Goal: Find specific fact: Find specific fact

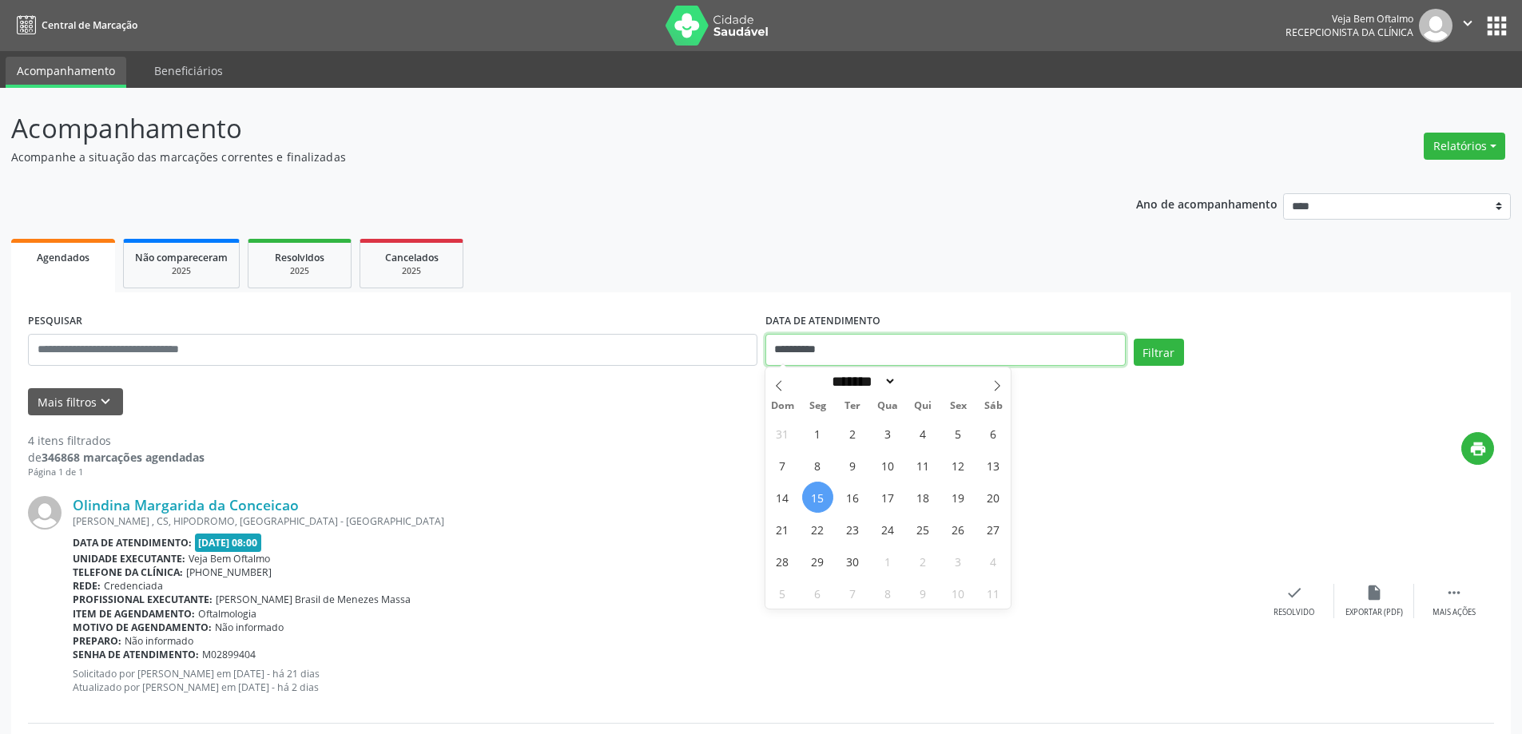
click at [857, 346] on input "**********" at bounding box center [945, 350] width 360 height 32
click at [857, 511] on span "16" at bounding box center [852, 497] width 31 height 31
type input "**********"
click at [857, 510] on span "16" at bounding box center [852, 497] width 31 height 31
click at [1171, 350] on button "Filtrar" at bounding box center [1159, 352] width 50 height 27
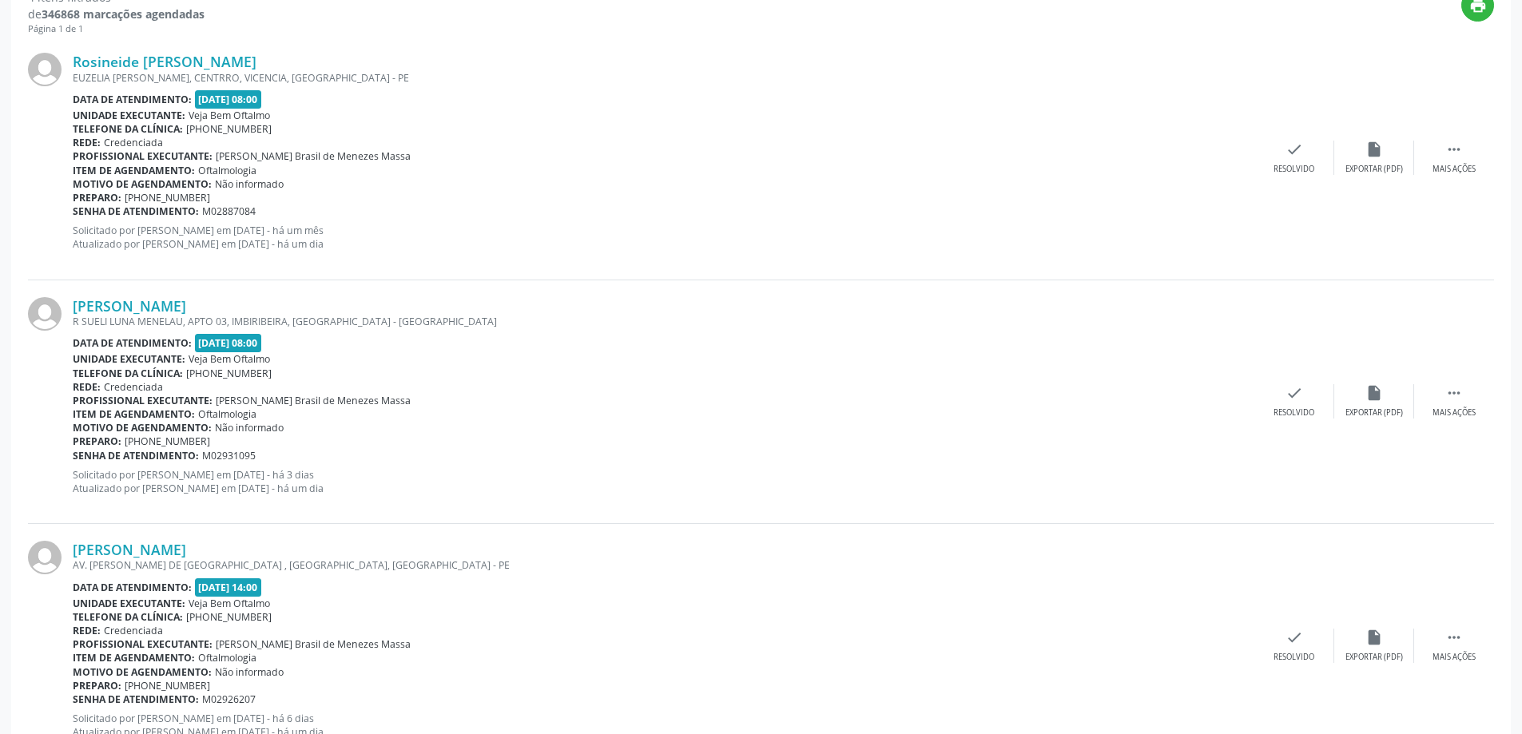
scroll to position [429, 0]
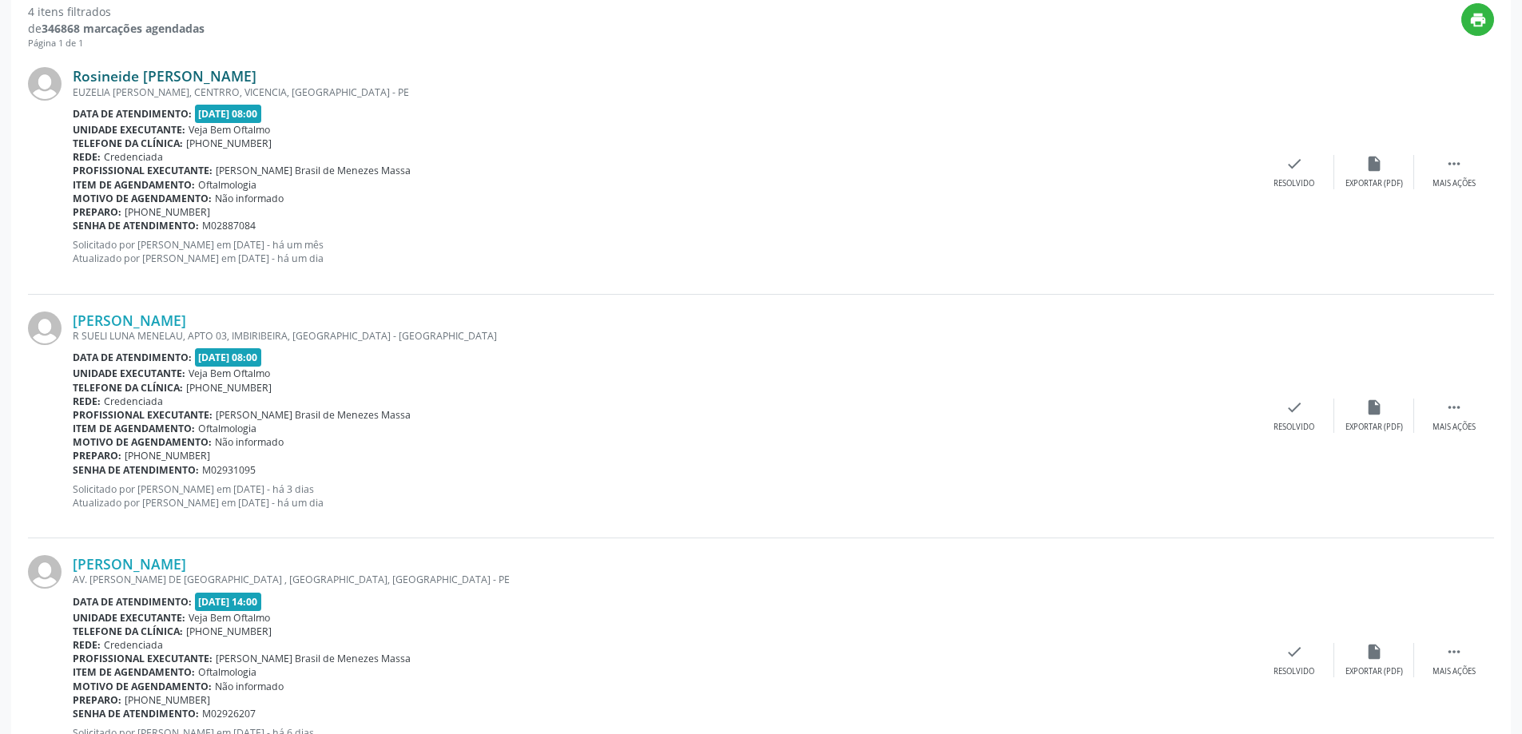
click at [233, 73] on link "Rosineide [PERSON_NAME]" at bounding box center [165, 76] width 184 height 18
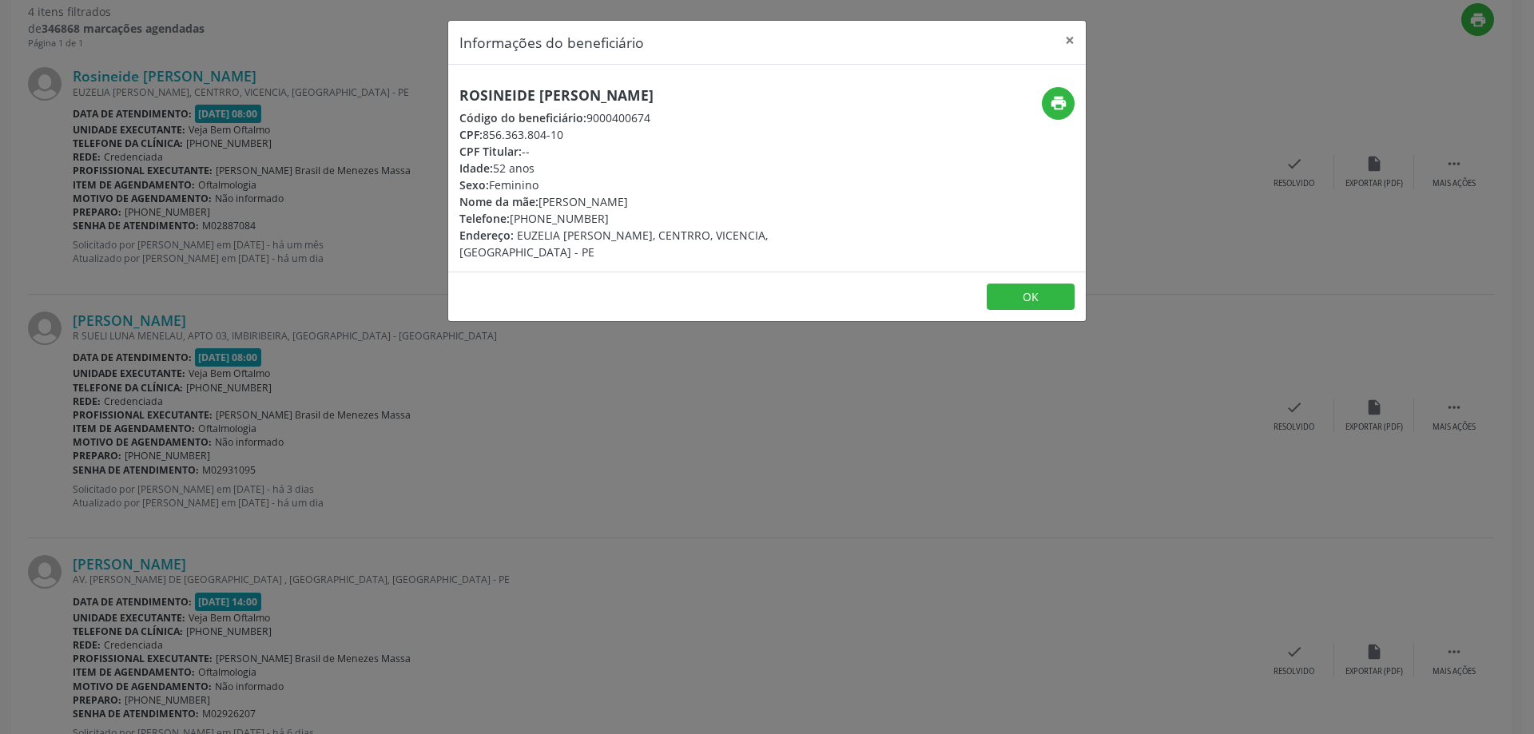
drag, startPoint x: 444, startPoint y: 90, endPoint x: 777, endPoint y: 95, distance: 332.4
click at [777, 95] on div "Informações do beneficiário × Rosineide [PERSON_NAME] Código do beneficiário: 9…" at bounding box center [767, 367] width 1534 height 734
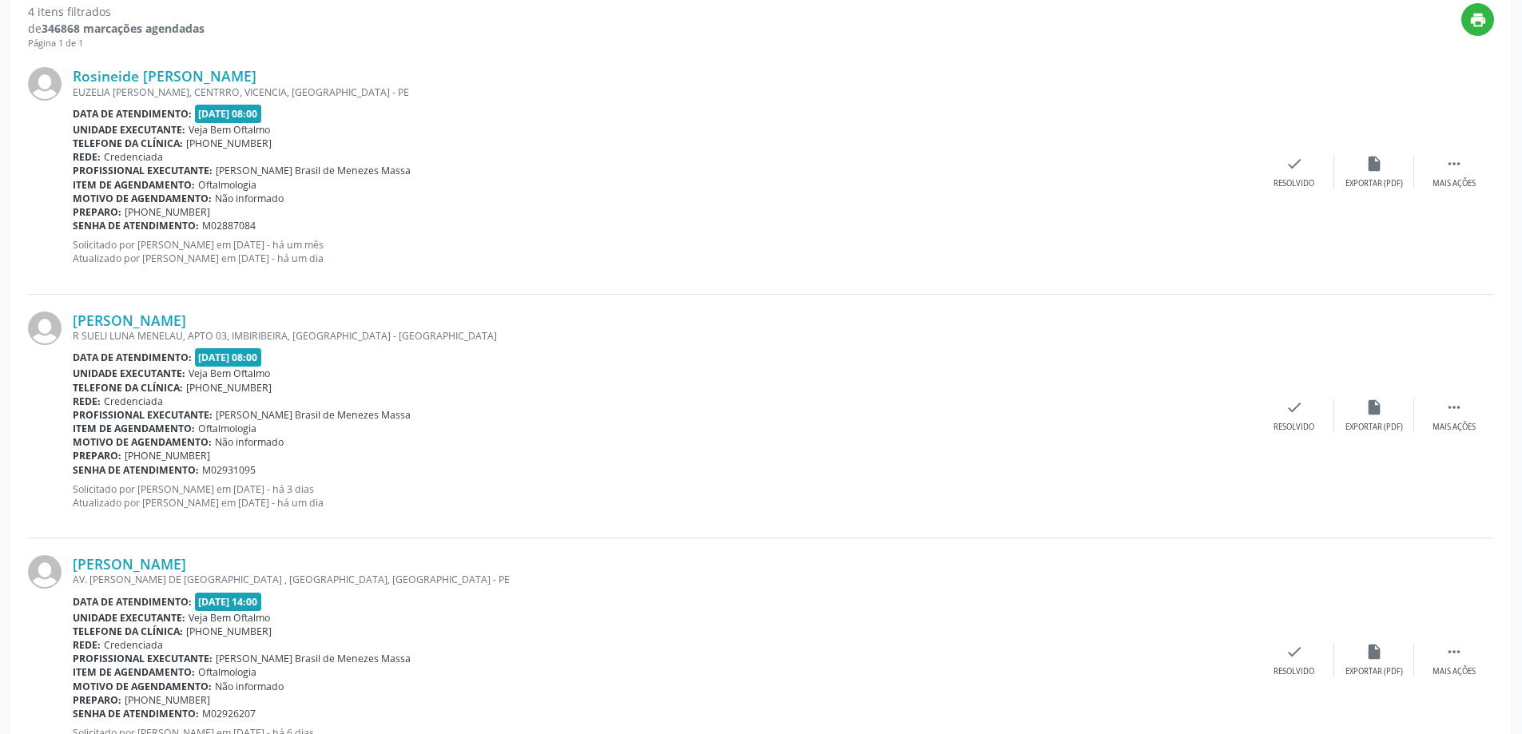
copy h5 "Rosineide [PERSON_NAME]"
click at [254, 72] on link "Rosineide [PERSON_NAME]" at bounding box center [165, 76] width 184 height 18
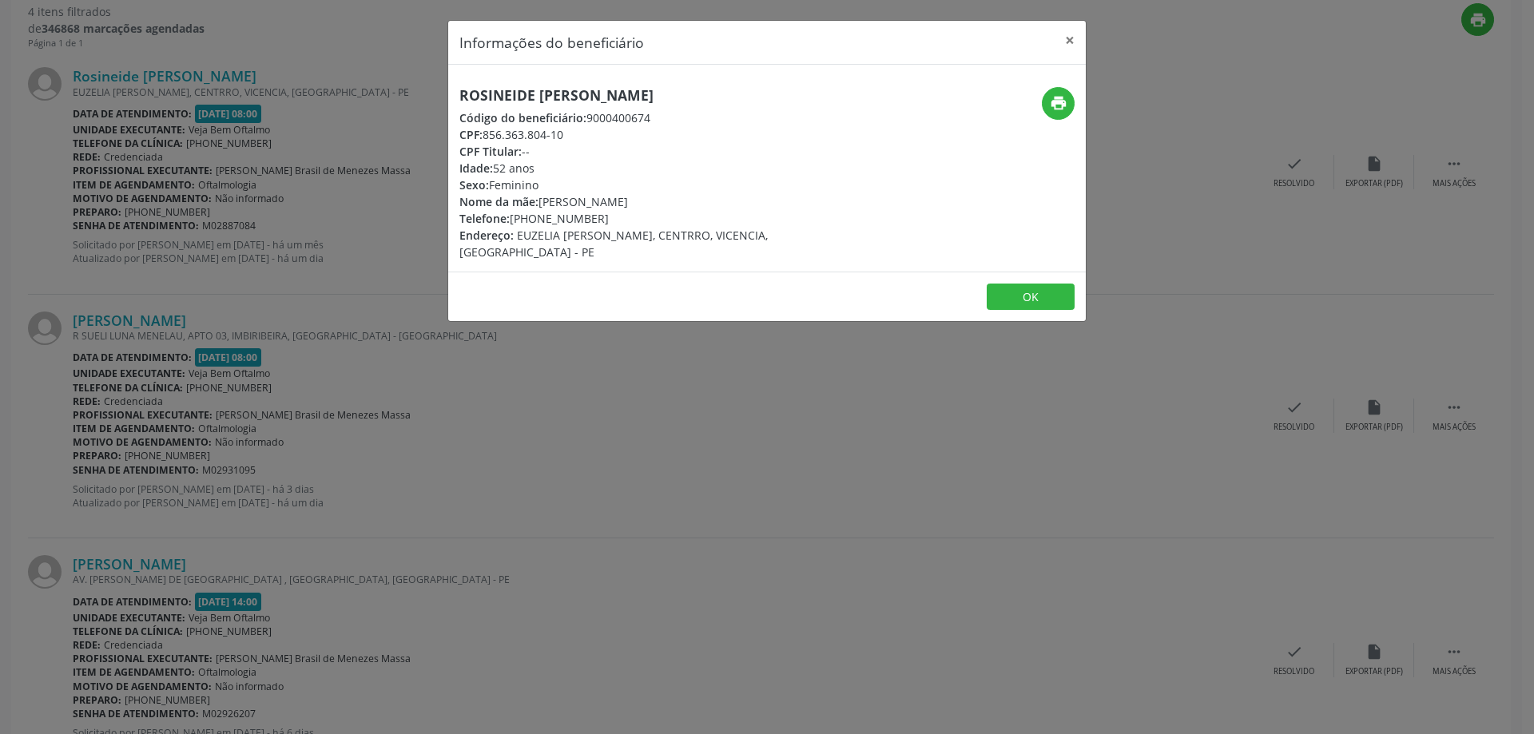
drag, startPoint x: 467, startPoint y: 87, endPoint x: 643, endPoint y: 89, distance: 175.8
click at [643, 89] on h5 "Rosineide [PERSON_NAME]" at bounding box center [660, 95] width 403 height 17
click at [452, 89] on div "Rosineide [PERSON_NAME] Código do beneficiário: 9000400674 CPF: 856.363.804-10 …" at bounding box center [660, 173] width 425 height 173
drag, startPoint x: 455, startPoint y: 94, endPoint x: 755, endPoint y: 89, distance: 300.5
click at [755, 89] on div "Rosineide [PERSON_NAME] Código do beneficiário: 9000400674 CPF: 856.363.804-10 …" at bounding box center [660, 173] width 425 height 173
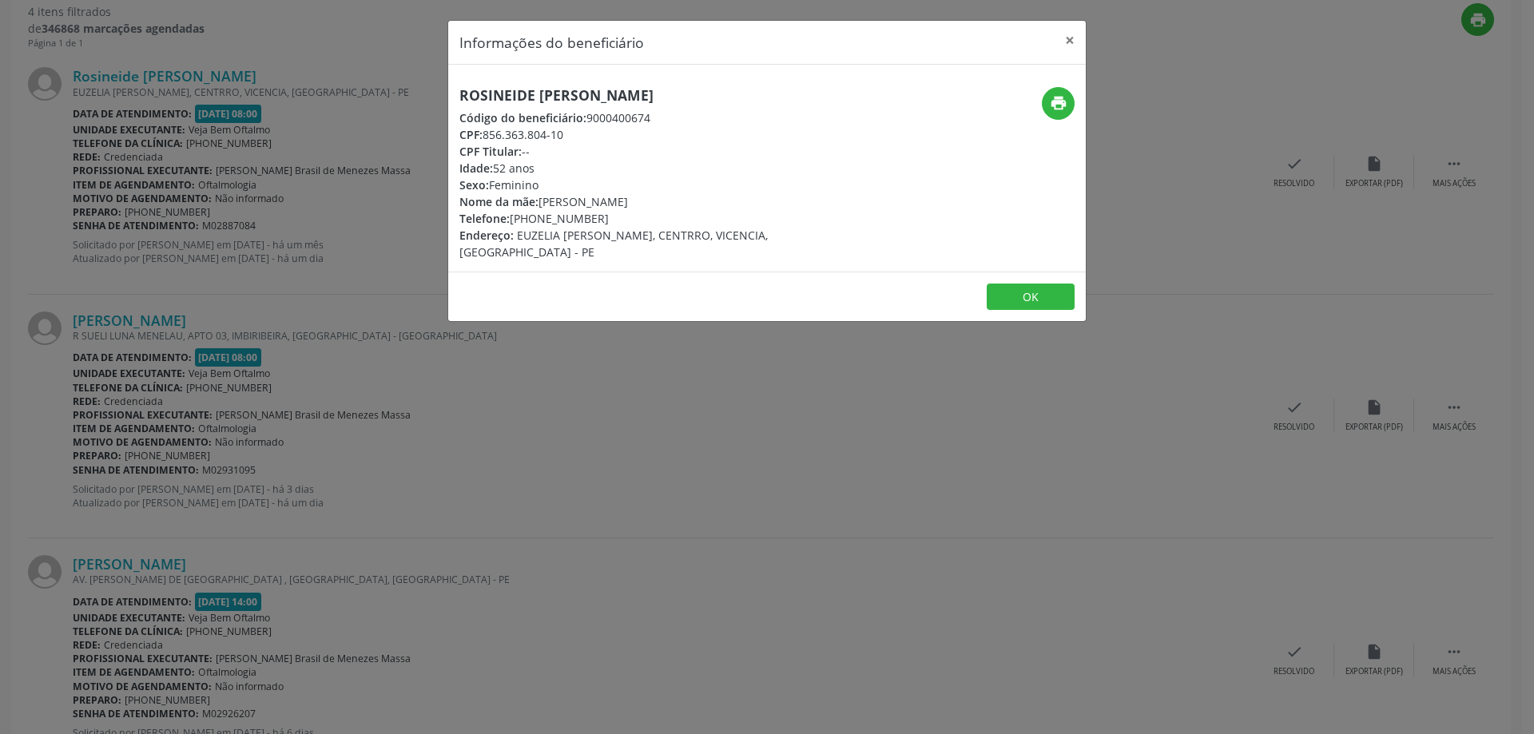
copy h5 "Rosineide [PERSON_NAME]"
click at [1070, 30] on button "×" at bounding box center [1070, 40] width 32 height 39
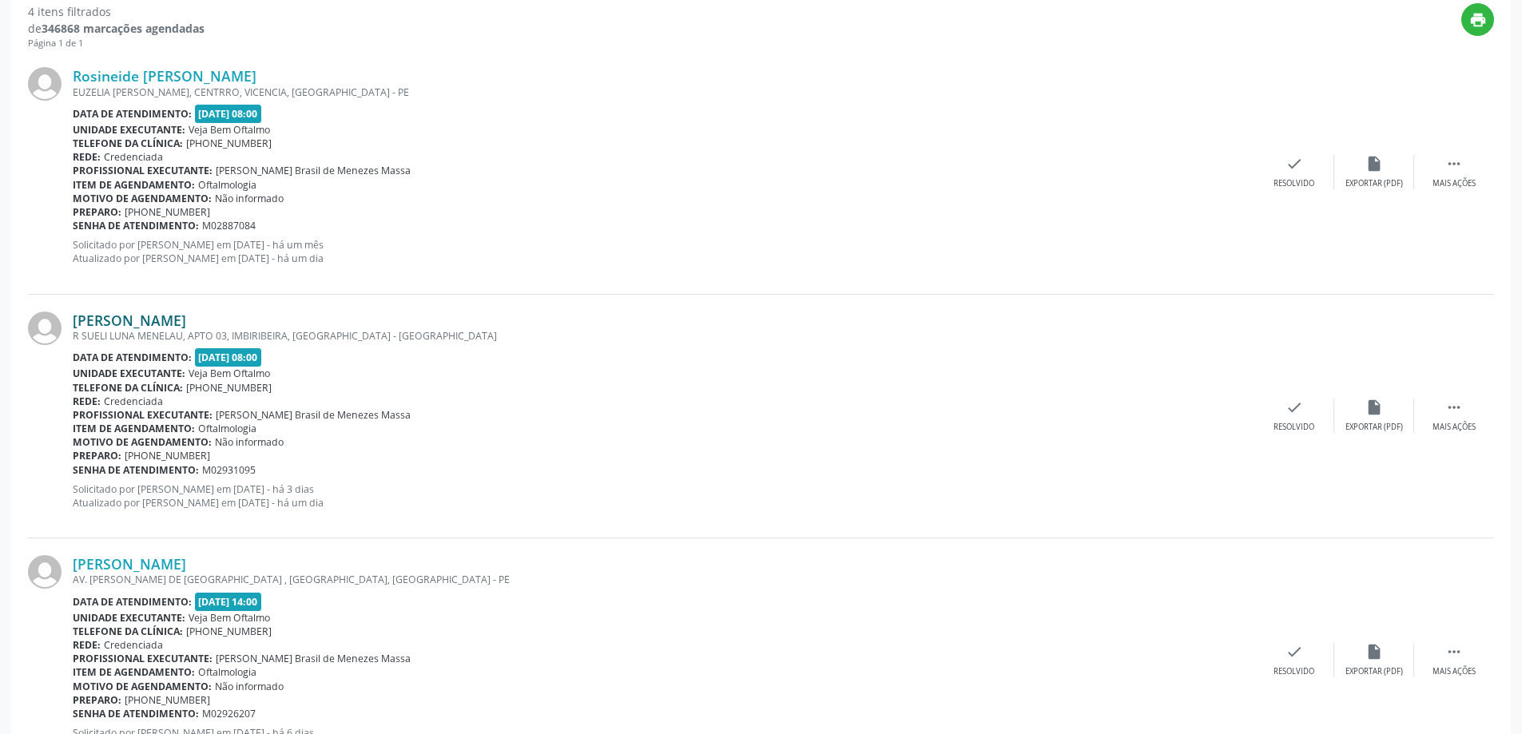
click at [155, 320] on link "[PERSON_NAME]" at bounding box center [129, 321] width 113 height 18
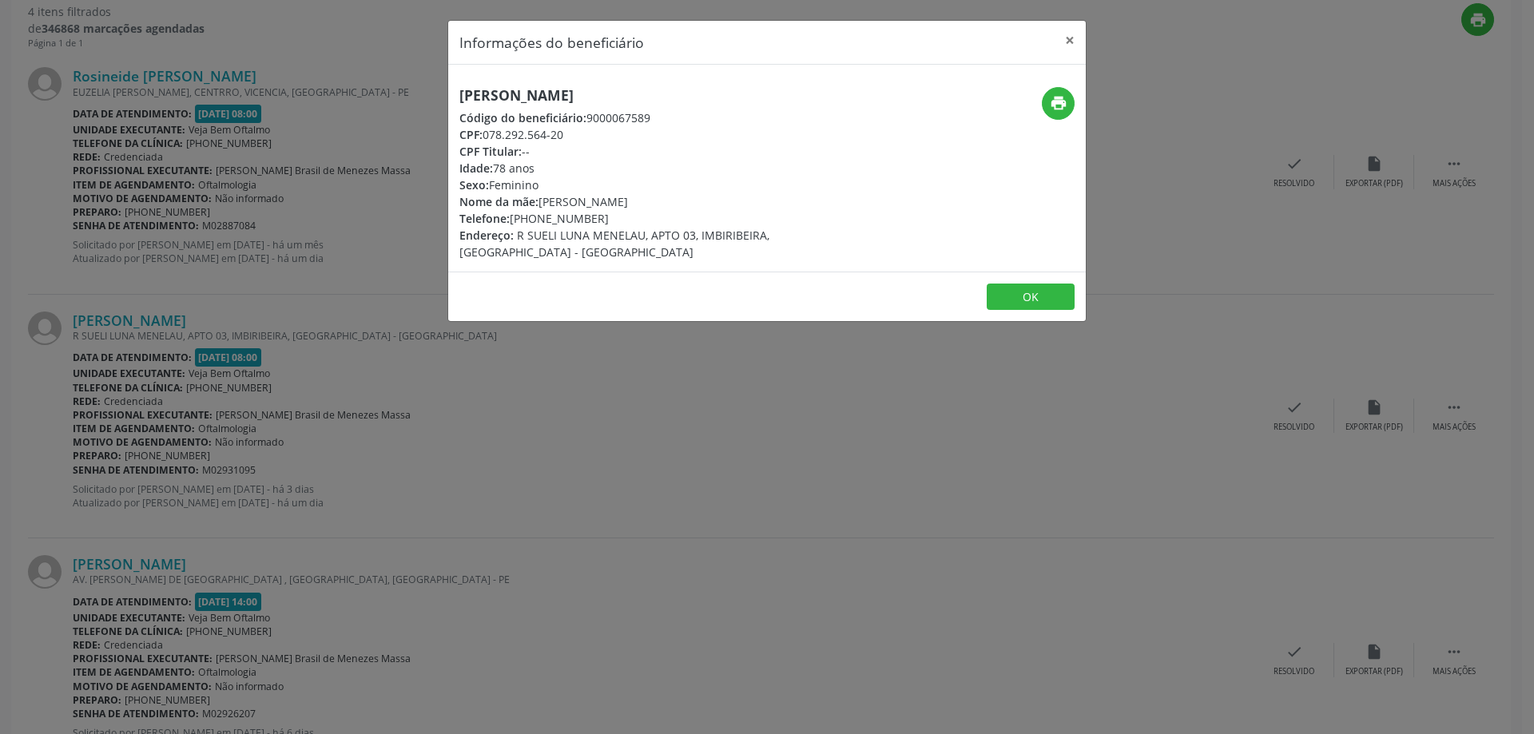
drag, startPoint x: 451, startPoint y: 95, endPoint x: 710, endPoint y: 101, distance: 259.0
click at [710, 101] on div "[PERSON_NAME] Código do beneficiário: 9000067589 CPF: 078.292.564-20 CPF Titula…" at bounding box center [660, 173] width 425 height 173
copy h5 "[PERSON_NAME]"
click at [1076, 42] on button "×" at bounding box center [1070, 40] width 32 height 39
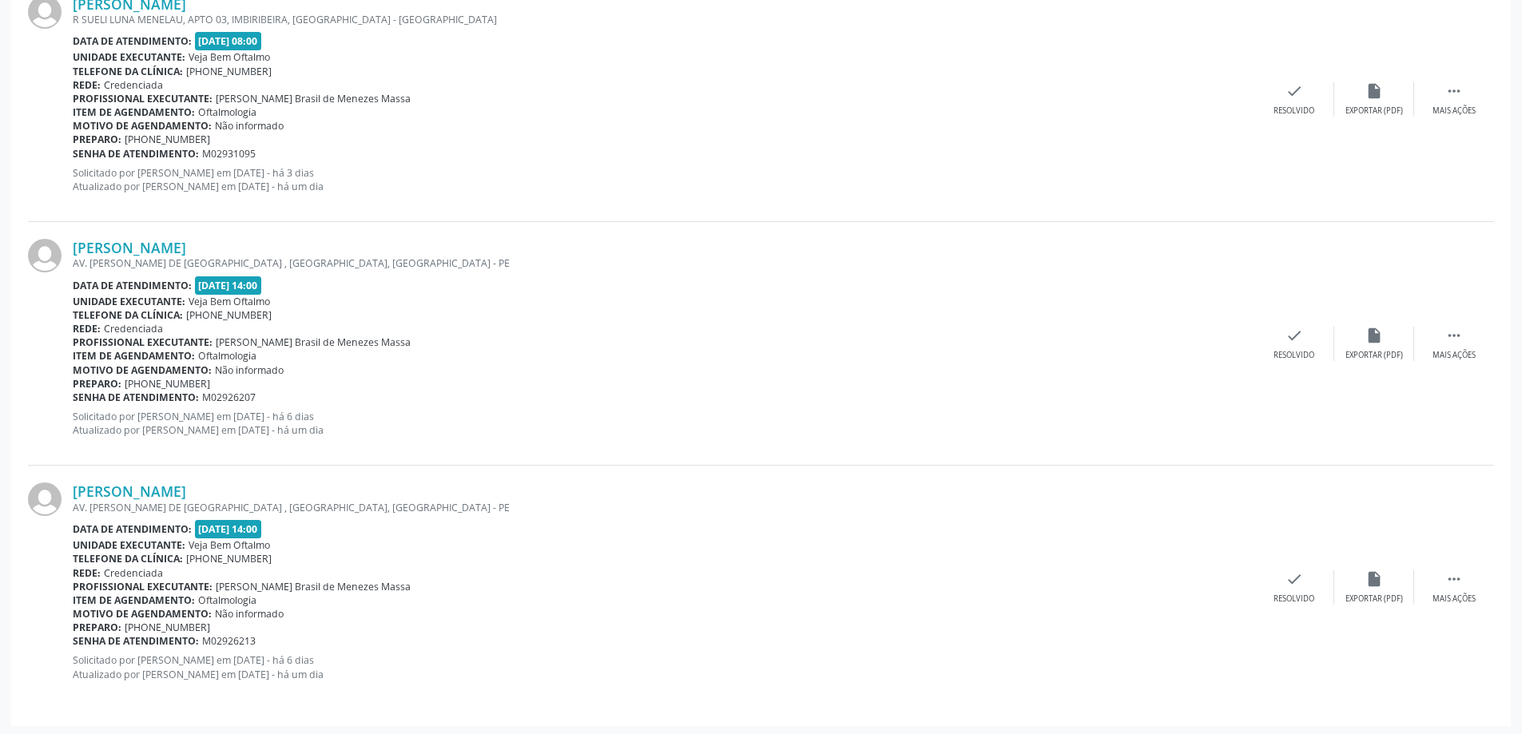
scroll to position [749, 0]
click at [186, 245] on link "[PERSON_NAME]" at bounding box center [129, 245] width 113 height 18
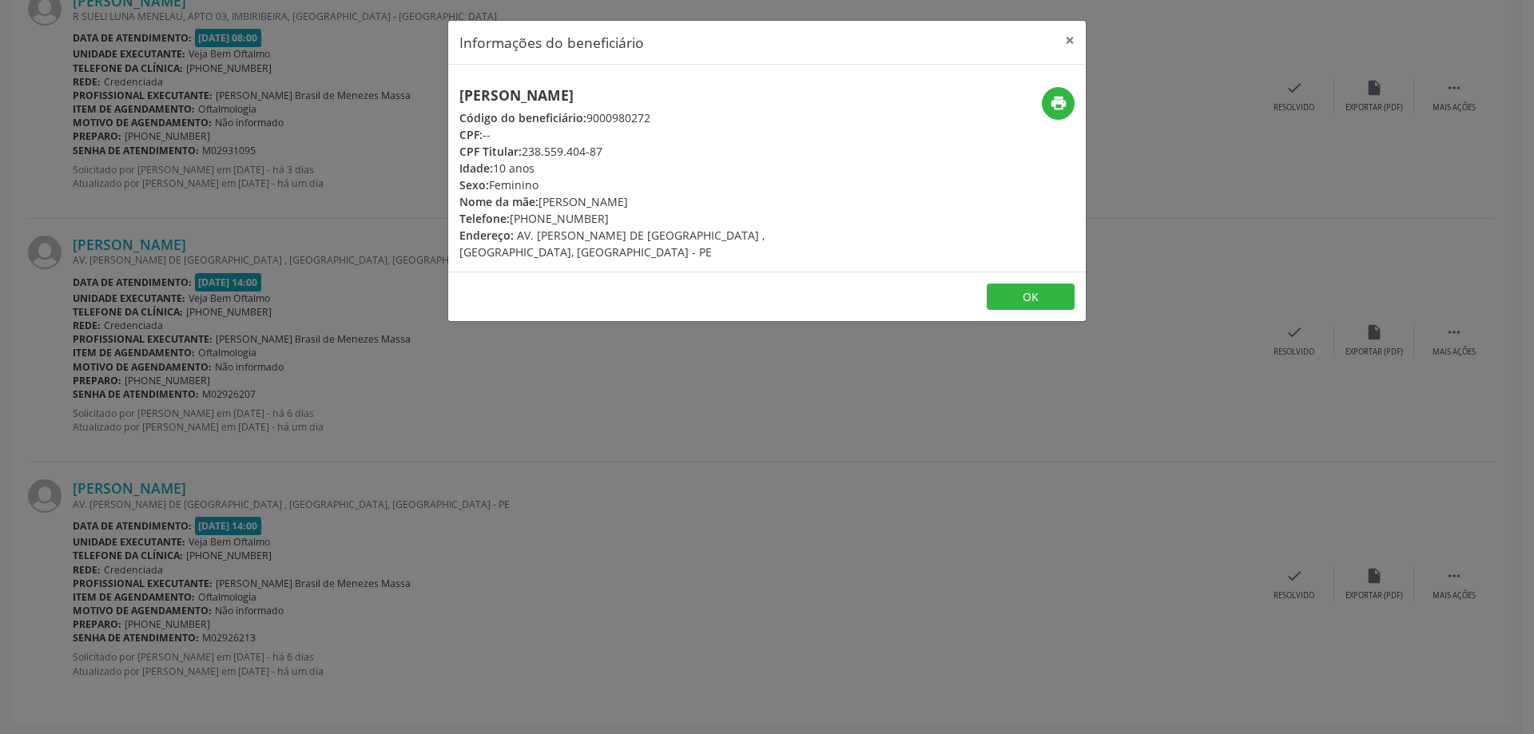
drag, startPoint x: 461, startPoint y: 92, endPoint x: 723, endPoint y: 95, distance: 262.1
click at [723, 95] on h5 "[PERSON_NAME]" at bounding box center [660, 95] width 403 height 17
copy h5 "[PERSON_NAME]"
click at [1072, 38] on button "×" at bounding box center [1070, 40] width 32 height 39
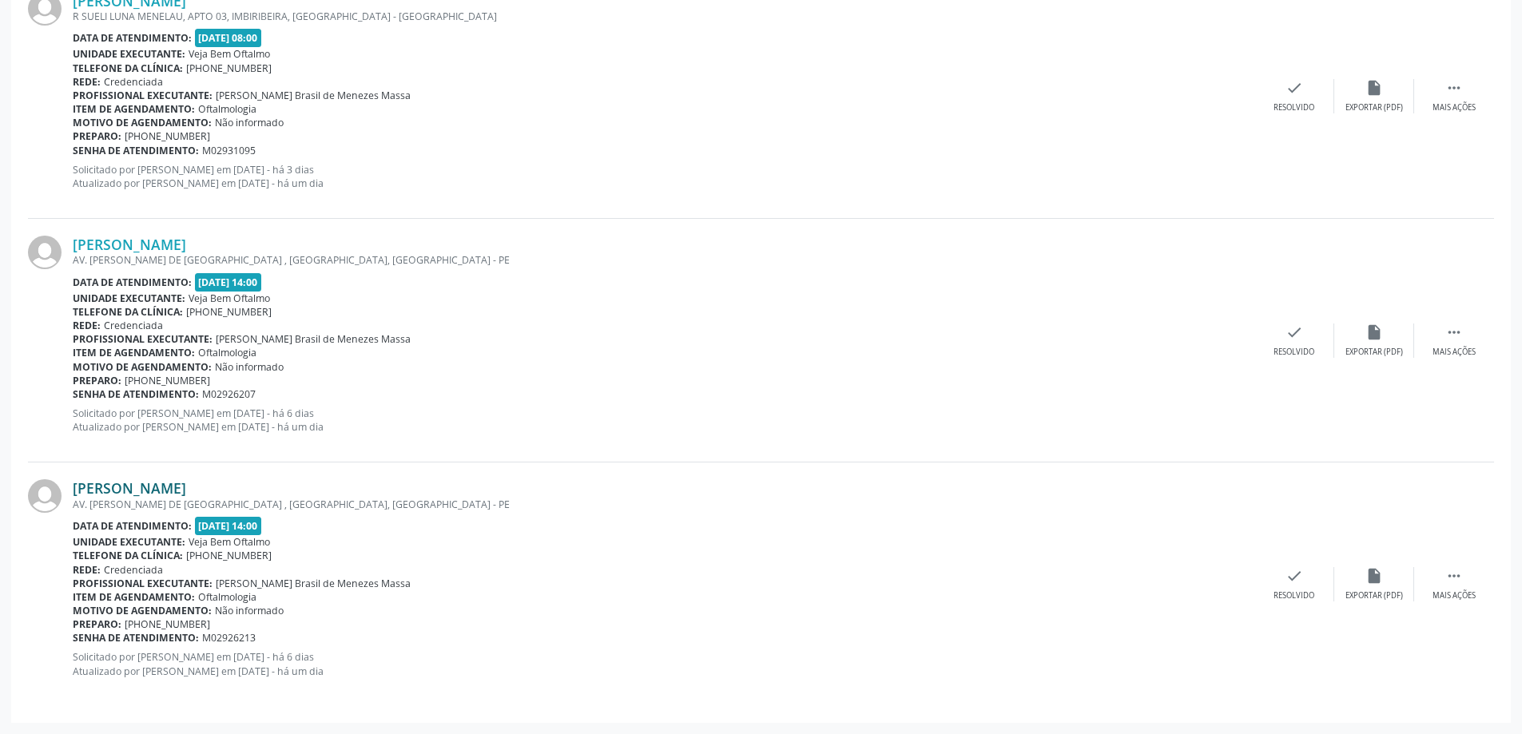
click at [141, 488] on link "[PERSON_NAME]" at bounding box center [129, 488] width 113 height 18
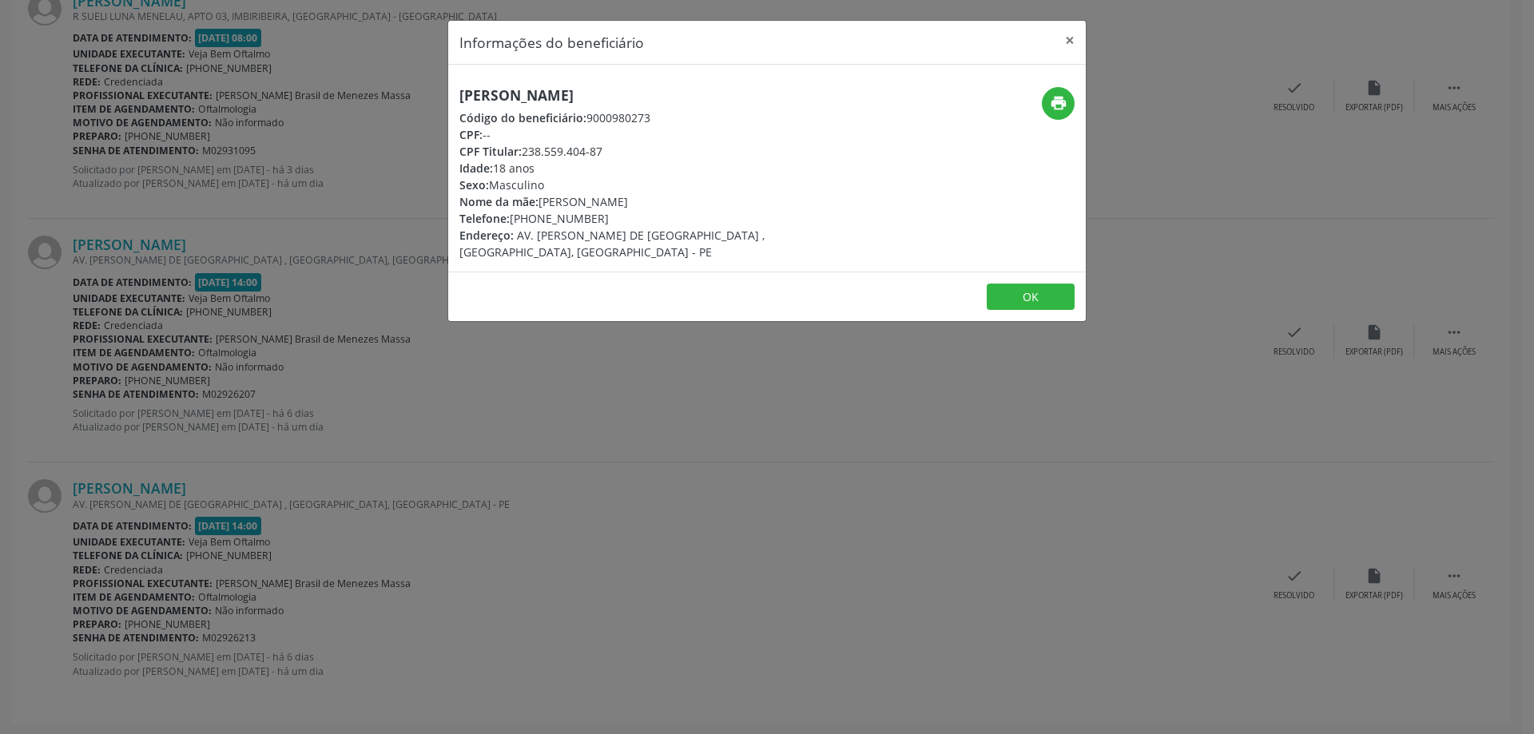
drag, startPoint x: 459, startPoint y: 93, endPoint x: 650, endPoint y: 95, distance: 191.8
click at [650, 95] on div "[PERSON_NAME] Código do beneficiário: 9000980273 CPF: -- CPF Titular: 238.559.4…" at bounding box center [660, 173] width 425 height 173
copy h5 "[PERSON_NAME]"
click at [1066, 39] on button "×" at bounding box center [1070, 40] width 32 height 39
